Goal: Task Accomplishment & Management: Use online tool/utility

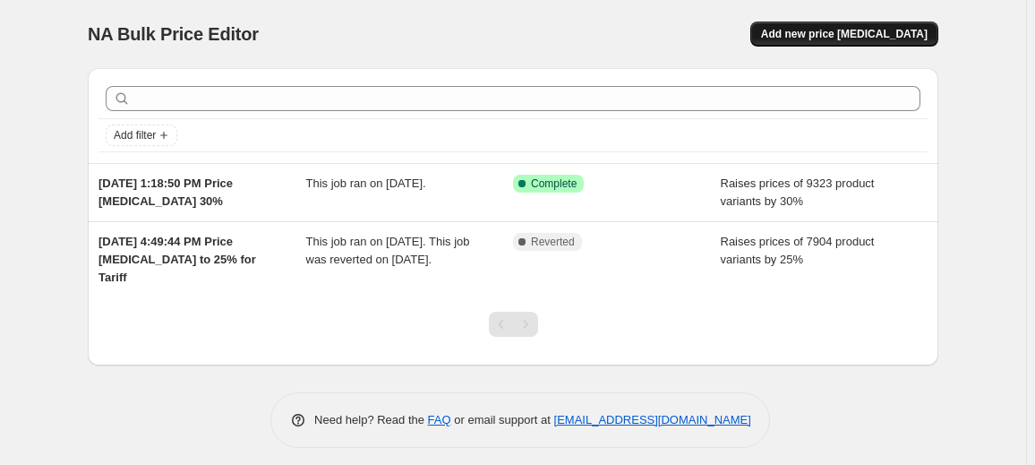
click at [845, 39] on span "Add new price [MEDICAL_DATA]" at bounding box center [844, 34] width 167 height 14
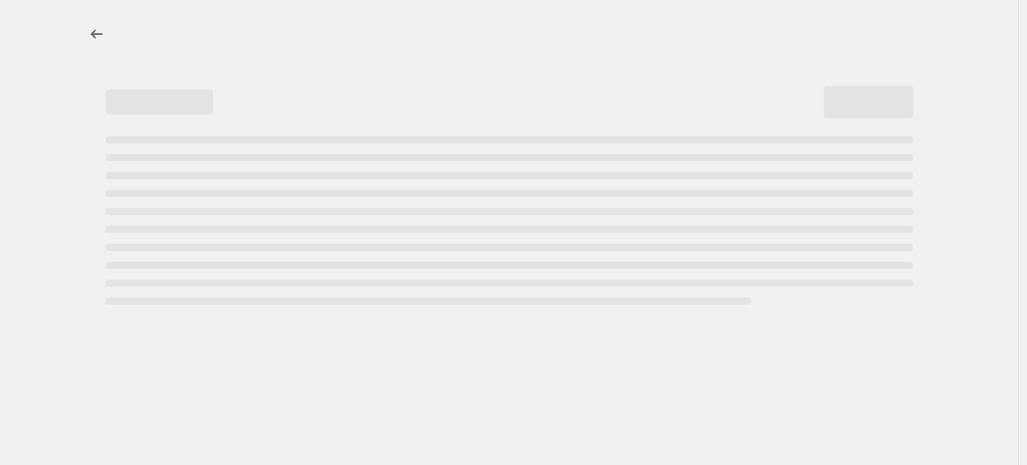
select select "percentage"
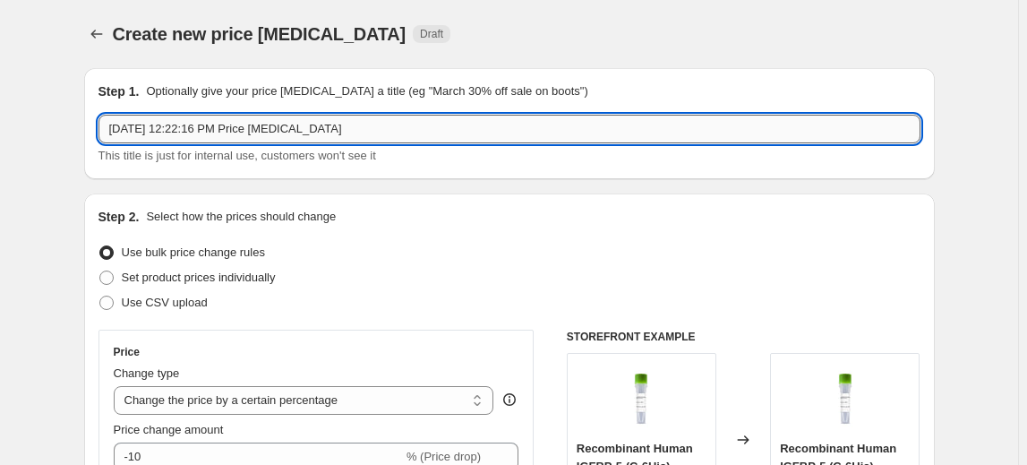
click at [241, 134] on input "[DATE] 12:22:16 PM Price [MEDICAL_DATA]" at bounding box center [510, 129] width 822 height 29
drag, startPoint x: 390, startPoint y: 130, endPoint x: -60, endPoint y: 92, distance: 452.0
click at [0, 92] on html "Home Settings Plans Skip to content Create new price [MEDICAL_DATA]. This page …" at bounding box center [513, 232] width 1027 height 465
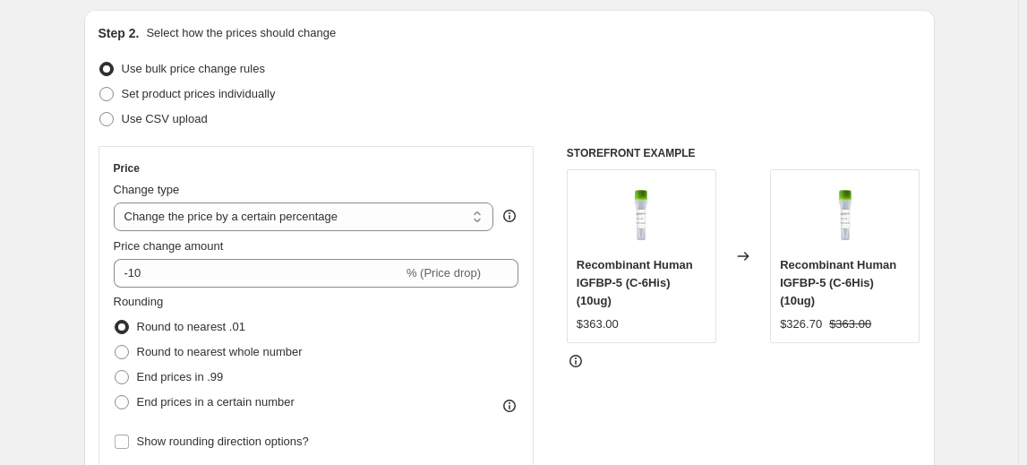
scroll to position [162, 0]
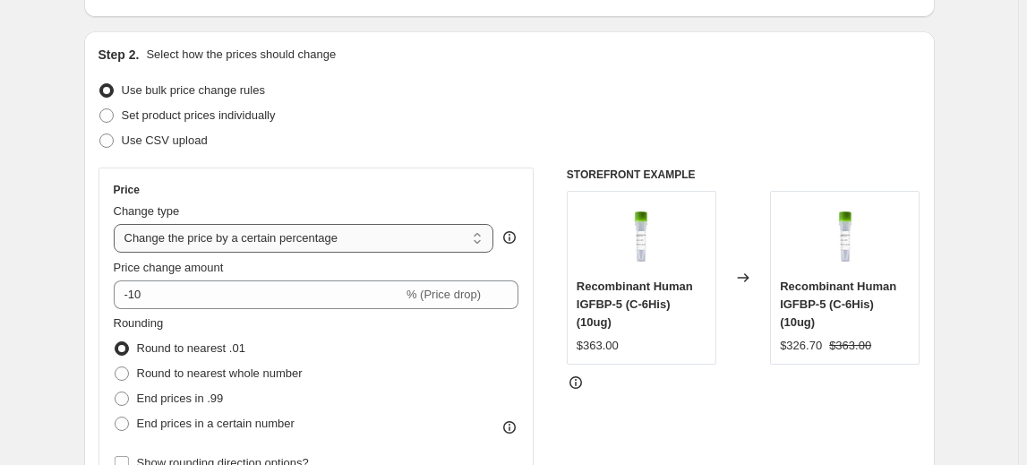
type input "Fine Test Price Increase by 30% ([DATE])"
click at [310, 234] on select "Change the price to a certain amount Change the price by a certain amount Chang…" at bounding box center [304, 238] width 381 height 29
click at [357, 192] on div "Price" at bounding box center [317, 190] width 406 height 14
click at [236, 116] on span "Set product prices individually" at bounding box center [199, 114] width 154 height 13
click at [100, 109] on input "Set product prices individually" at bounding box center [99, 108] width 1 height 1
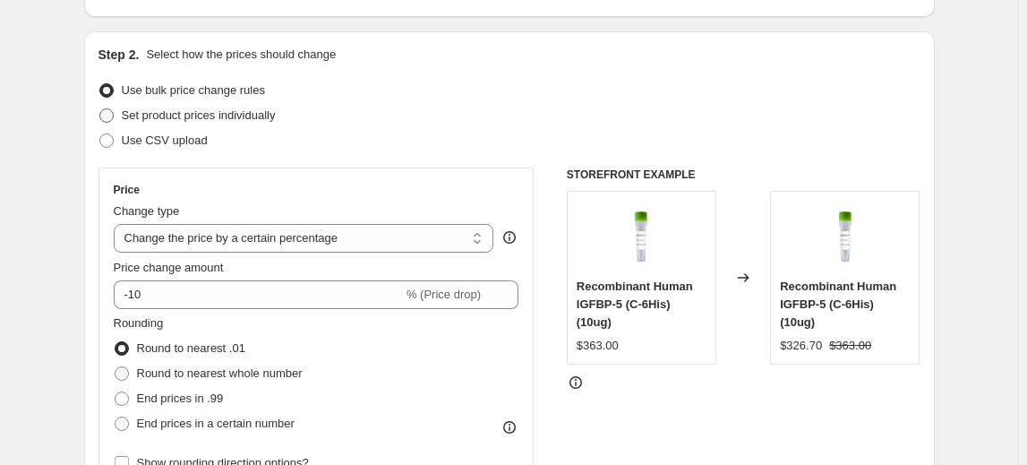
radio input "true"
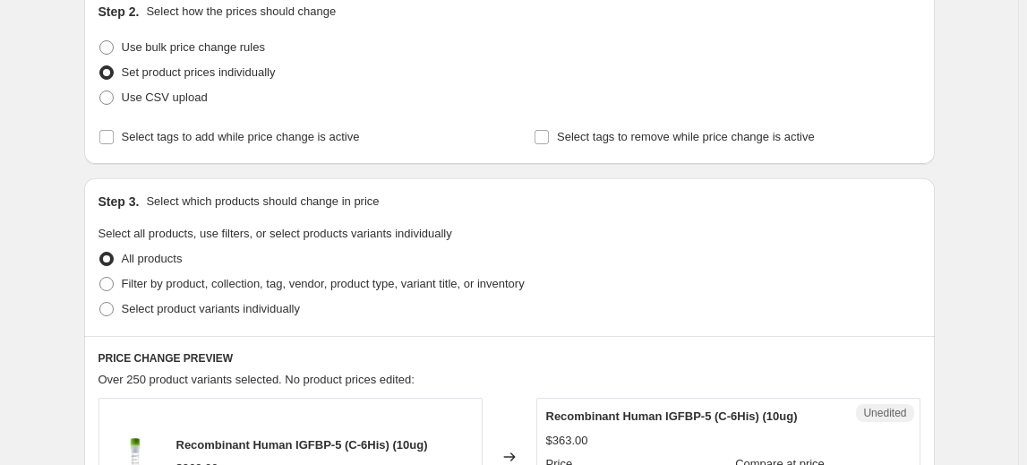
scroll to position [244, 0]
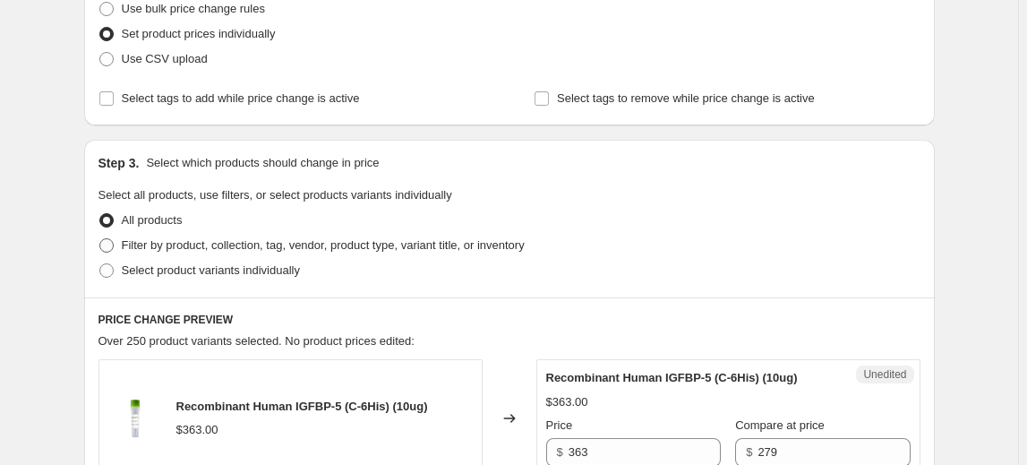
click at [287, 246] on span "Filter by product, collection, tag, vendor, product type, variant title, or inv…" at bounding box center [323, 244] width 403 height 13
click at [100, 239] on input "Filter by product, collection, tag, vendor, product type, variant title, or inv…" at bounding box center [99, 238] width 1 height 1
radio input "true"
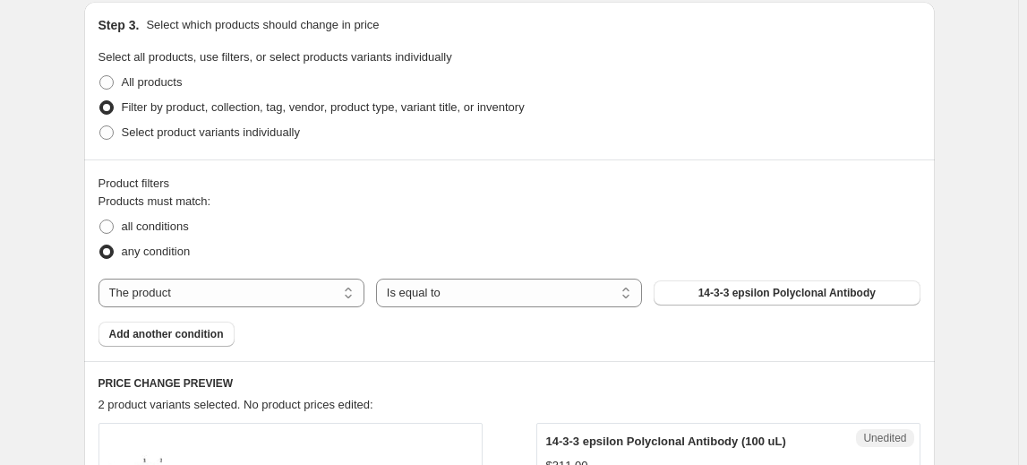
scroll to position [407, 0]
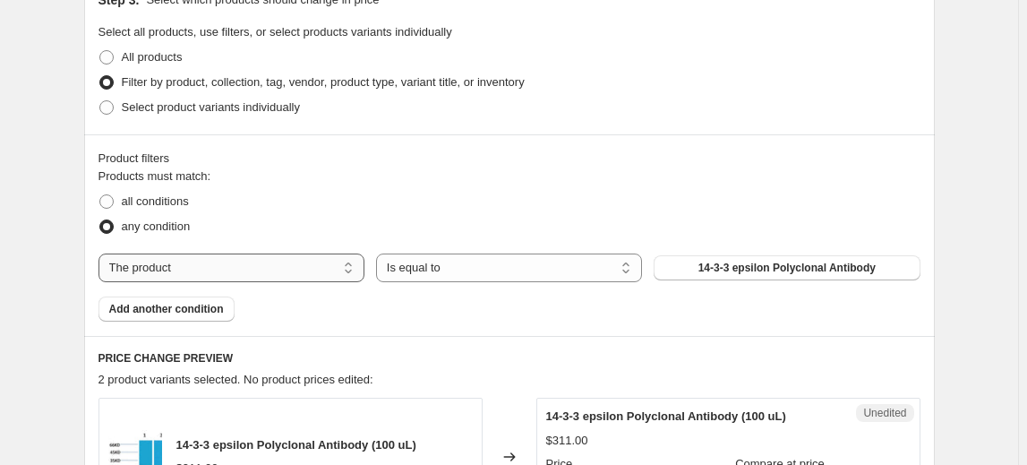
click at [299, 269] on select "The product The product's collection The product's tag The product's vendor The…" at bounding box center [232, 267] width 266 height 29
select select "vendor"
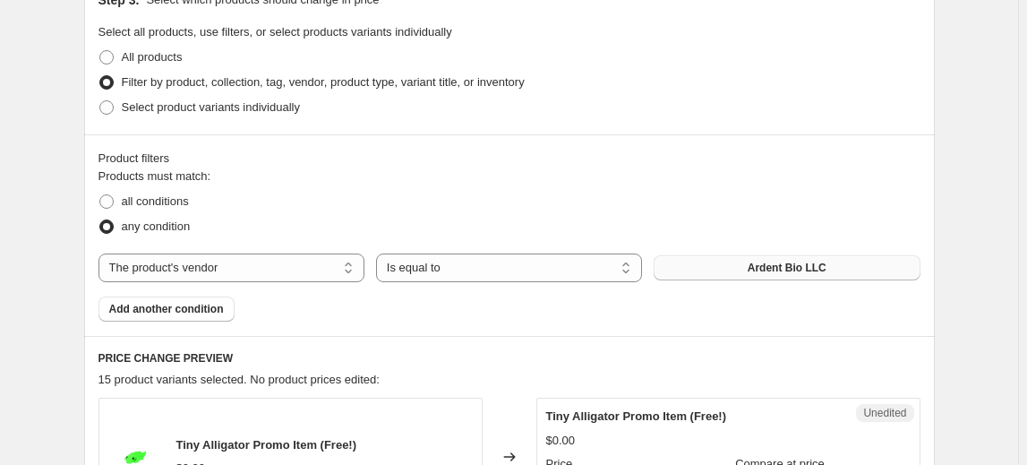
click at [759, 271] on span "Ardent Bio LLC" at bounding box center [787, 268] width 79 height 14
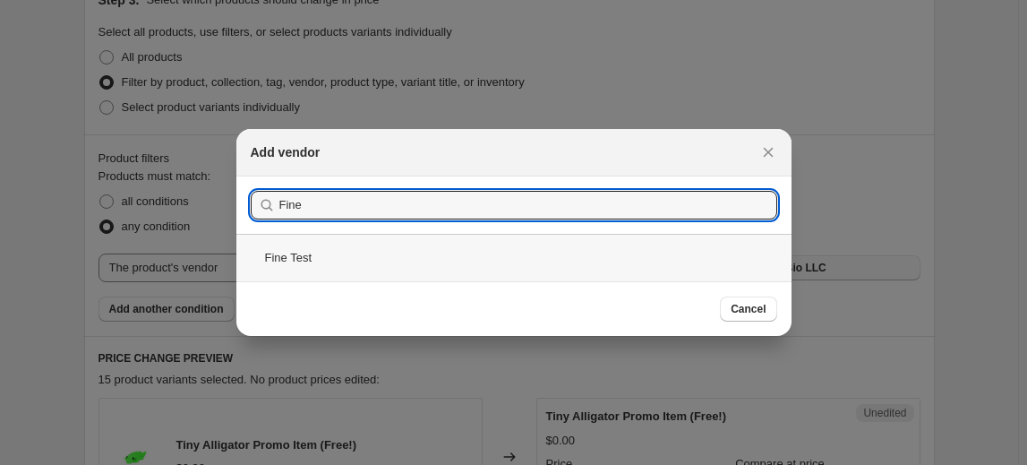
type input "Fine"
click at [384, 257] on div "Fine Test" at bounding box center [513, 257] width 555 height 47
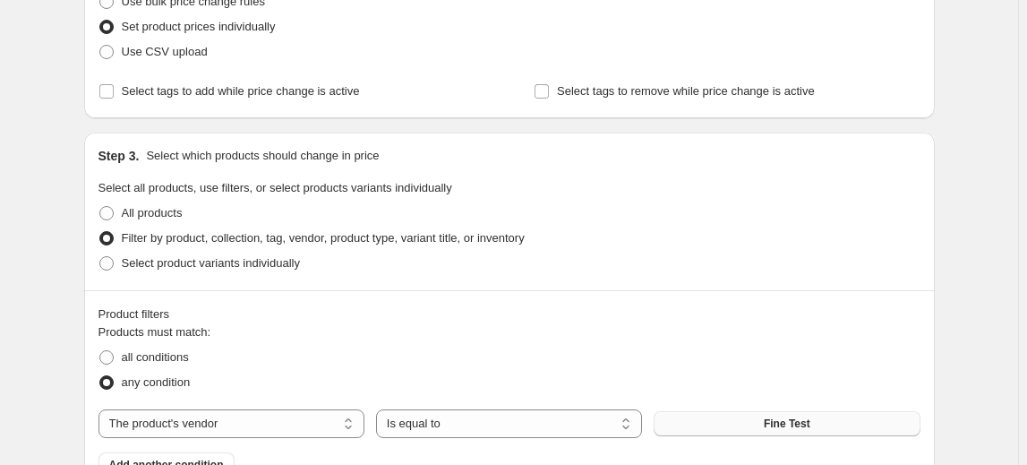
scroll to position [244, 0]
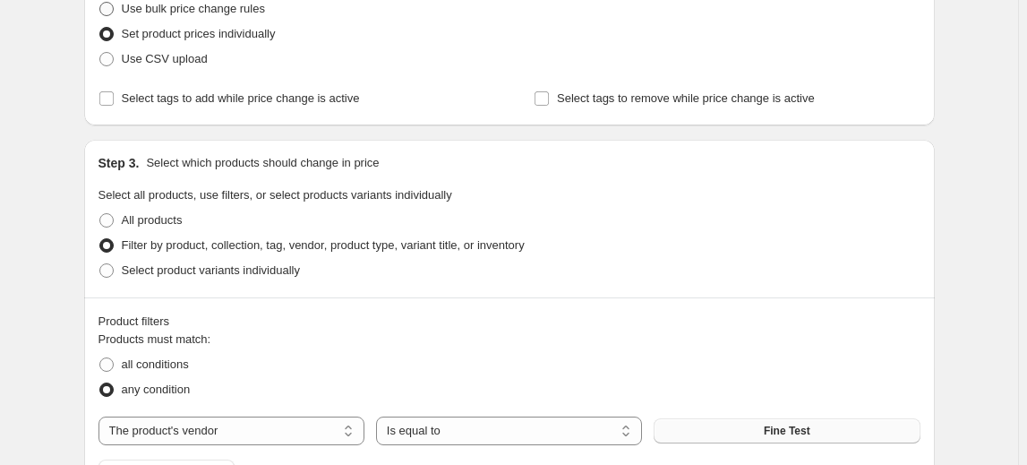
click at [115, 6] on span at bounding box center [107, 9] width 16 height 16
click at [100, 3] on input "Use bulk price change rules" at bounding box center [99, 2] width 1 height 1
radio input "true"
select select "percentage"
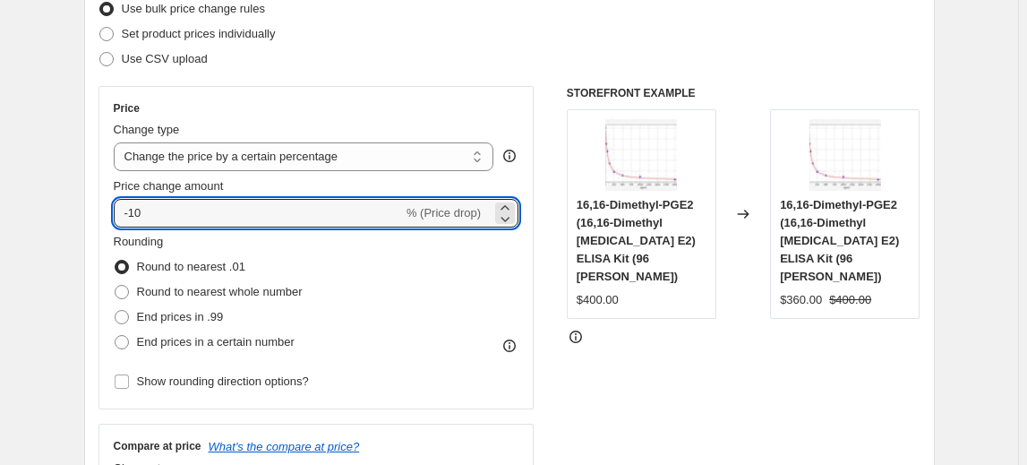
drag, startPoint x: 257, startPoint y: 212, endPoint x: 87, endPoint y: 215, distance: 170.2
click at [88, 215] on div "Step 2. Select how the prices should change Use bulk price change rules Set pro…" at bounding box center [509, 264] width 851 height 629
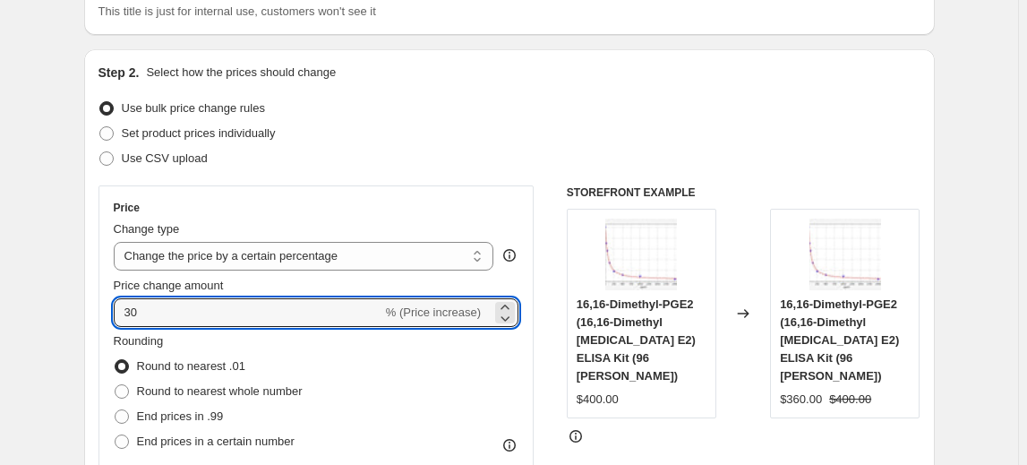
scroll to position [162, 0]
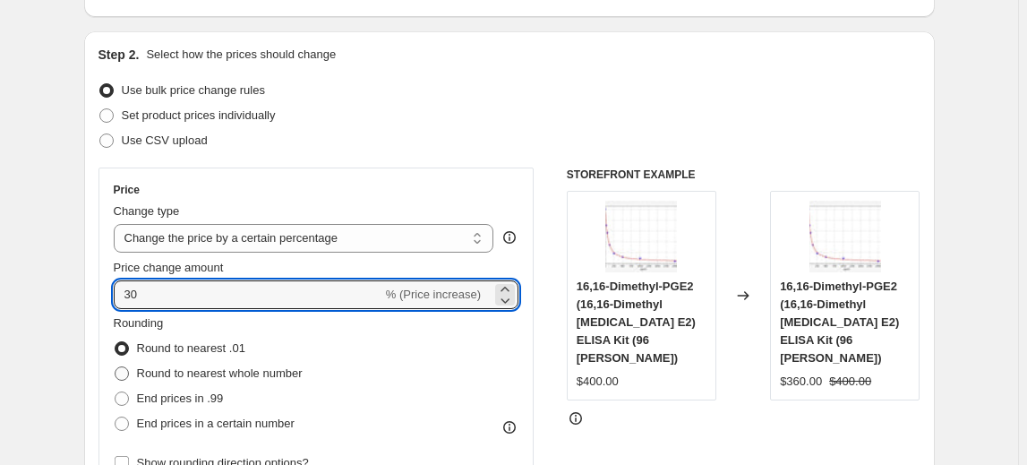
type input "30"
click at [123, 374] on span at bounding box center [122, 373] width 14 height 14
click at [116, 367] on input "Round to nearest whole number" at bounding box center [115, 366] width 1 height 1
radio input "true"
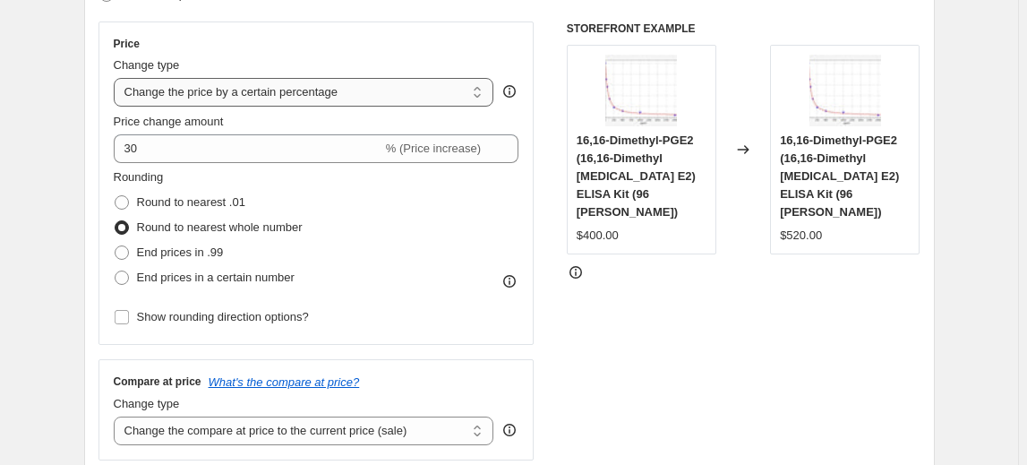
scroll to position [325, 0]
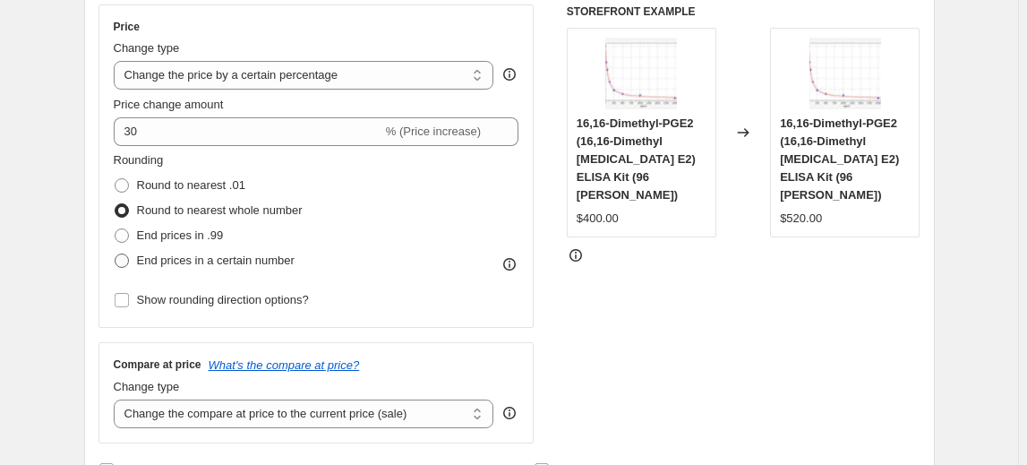
click at [129, 260] on span at bounding box center [122, 260] width 14 height 14
click at [116, 254] on input "End prices in a certain number" at bounding box center [115, 253] width 1 height 1
radio input "true"
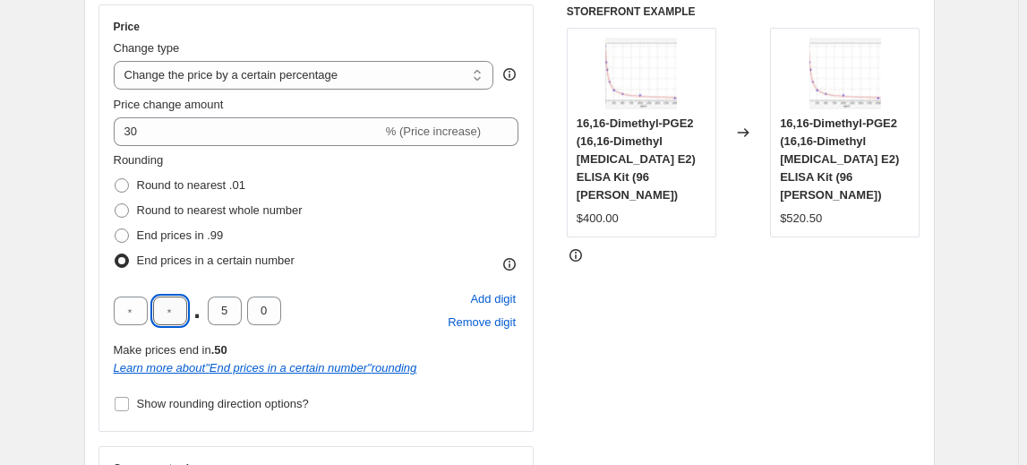
drag, startPoint x: 172, startPoint y: 310, endPoint x: 183, endPoint y: 310, distance: 10.7
click at [183, 310] on input "text" at bounding box center [170, 310] width 34 height 29
type input "0"
click at [328, 284] on div "Rounding Round to nearest .01 Round to nearest whole number End prices in .99 E…" at bounding box center [317, 283] width 406 height 265
click at [193, 210] on span "Round to nearest whole number" at bounding box center [220, 209] width 166 height 13
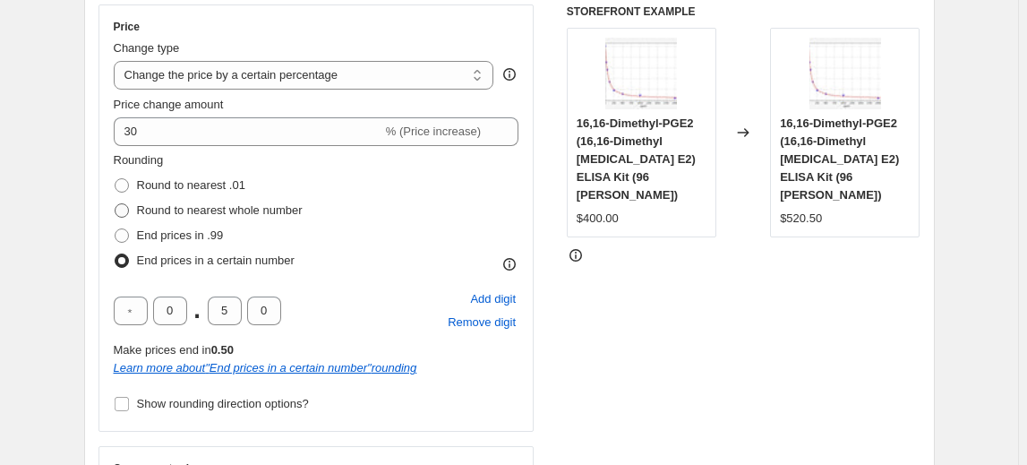
click at [116, 204] on input "Round to nearest whole number" at bounding box center [115, 203] width 1 height 1
radio input "true"
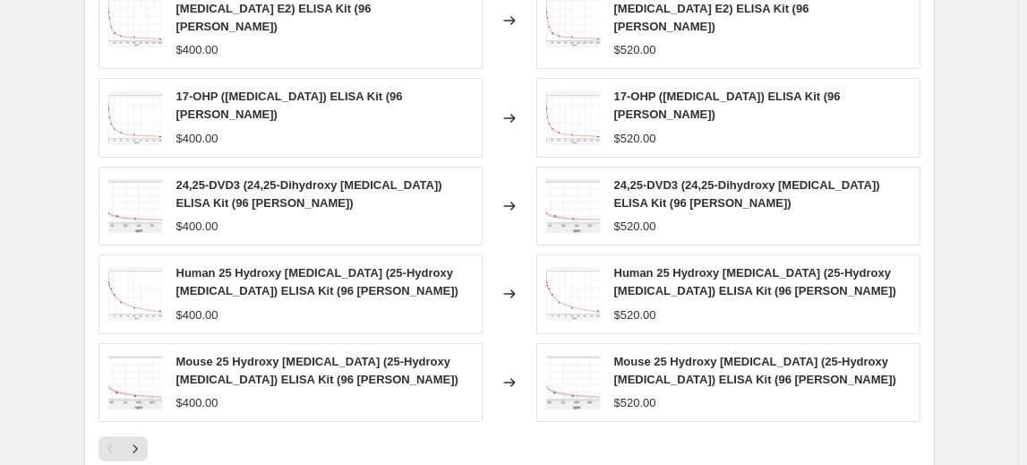
scroll to position [1551, 0]
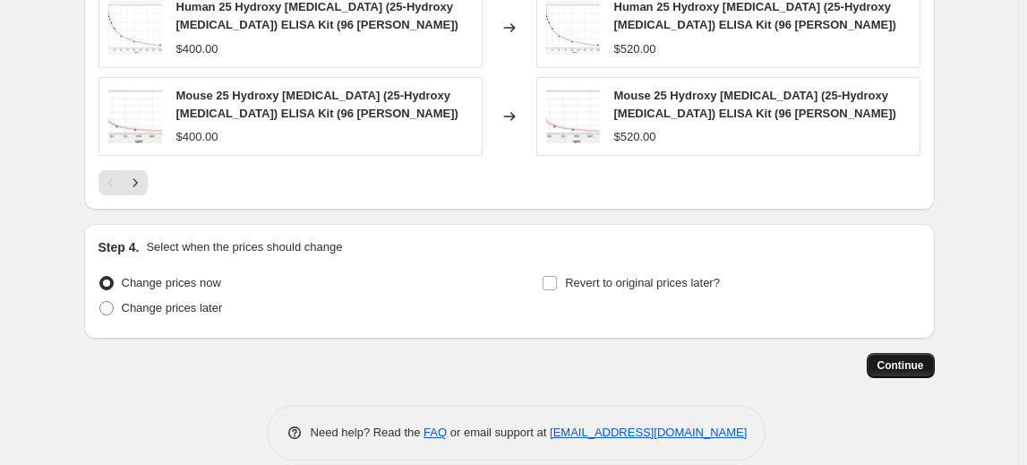
click at [903, 358] on span "Continue" at bounding box center [901, 365] width 47 height 14
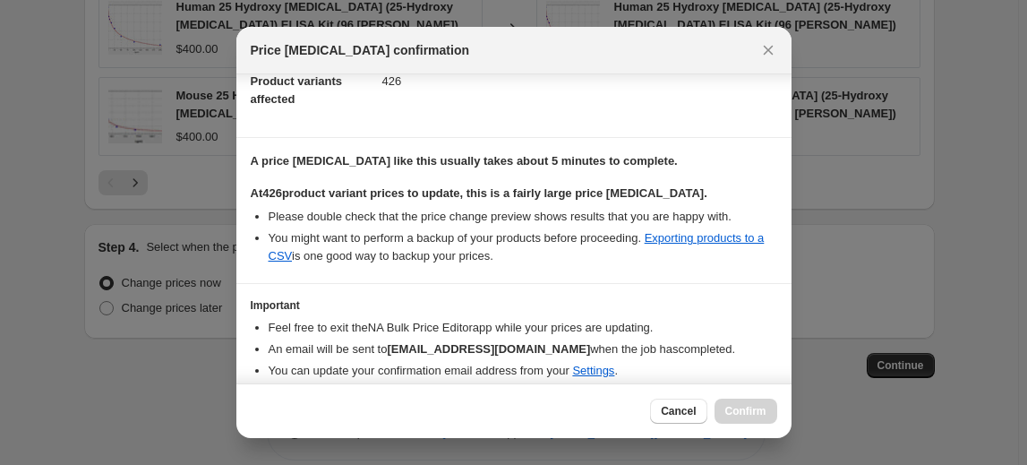
scroll to position [274, 0]
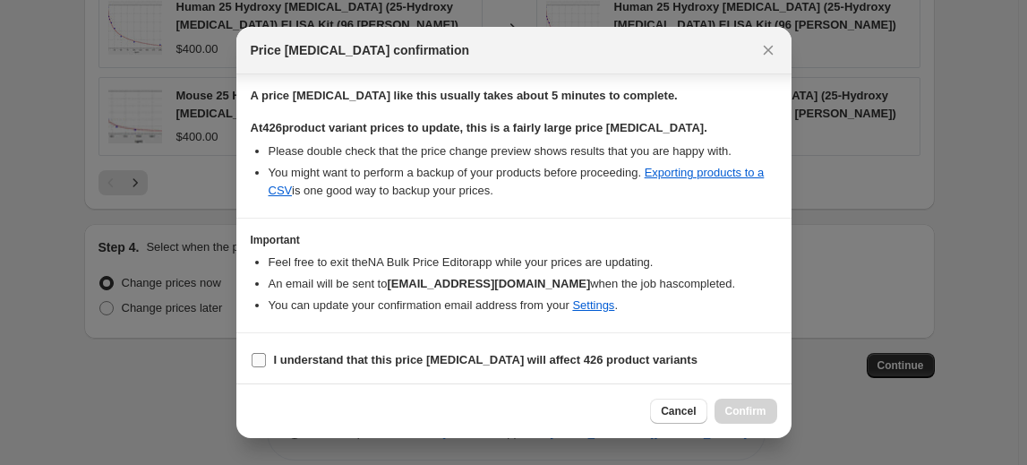
click at [261, 356] on input "I understand that this price [MEDICAL_DATA] will affect 426 product variants" at bounding box center [259, 360] width 14 height 14
checkbox input "true"
click at [742, 409] on span "Confirm" at bounding box center [745, 411] width 41 height 14
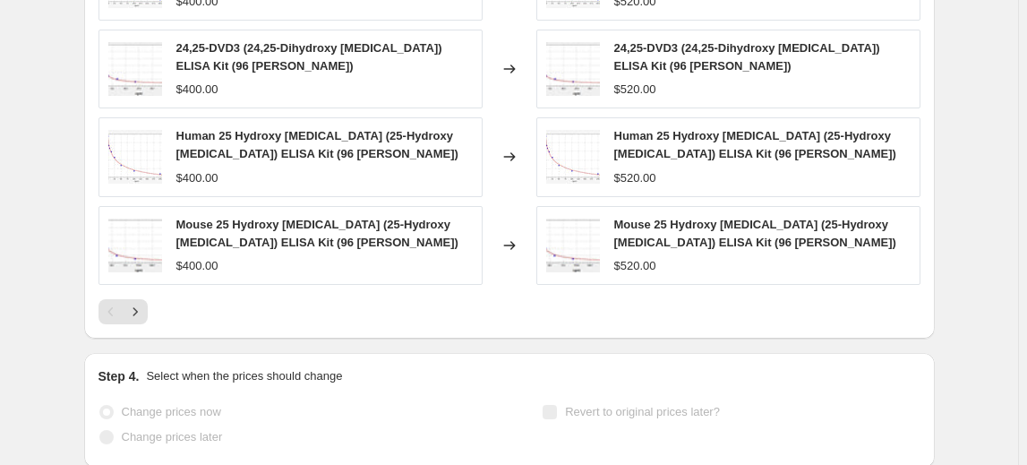
scroll to position [1598, 0]
